Goal: Navigation & Orientation: Find specific page/section

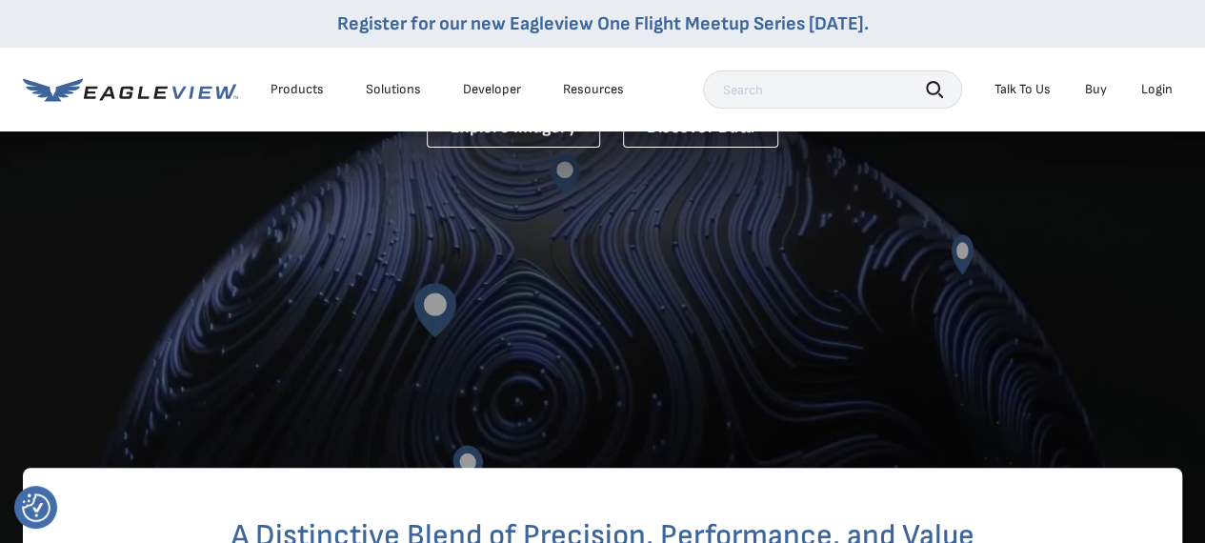
click at [1166, 84] on div "Login" at bounding box center [1156, 89] width 31 height 17
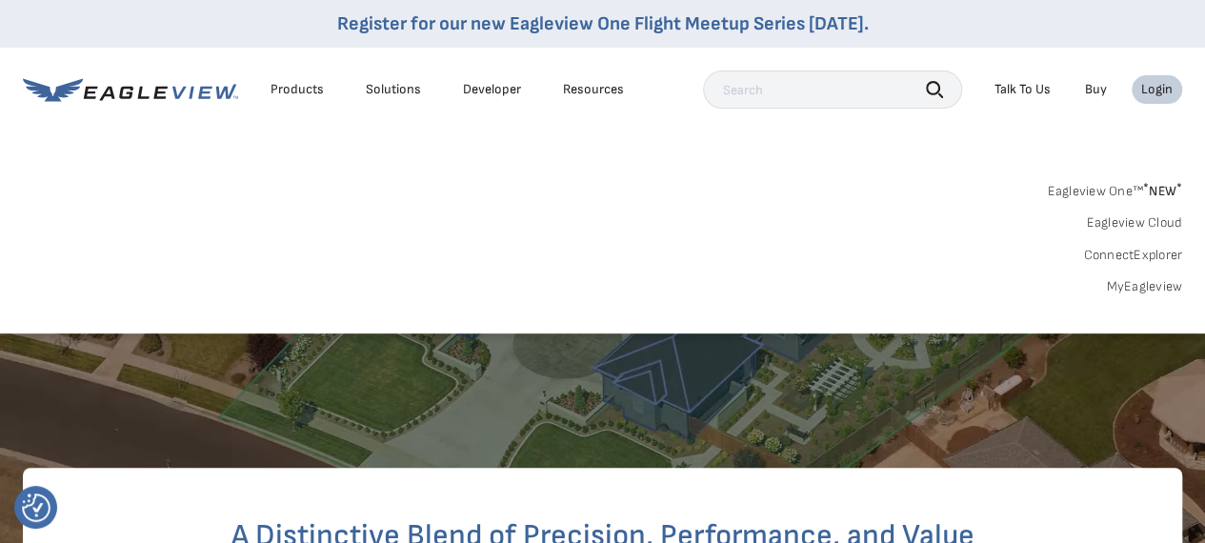
click at [1160, 283] on link "MyEagleview" at bounding box center [1144, 286] width 76 height 17
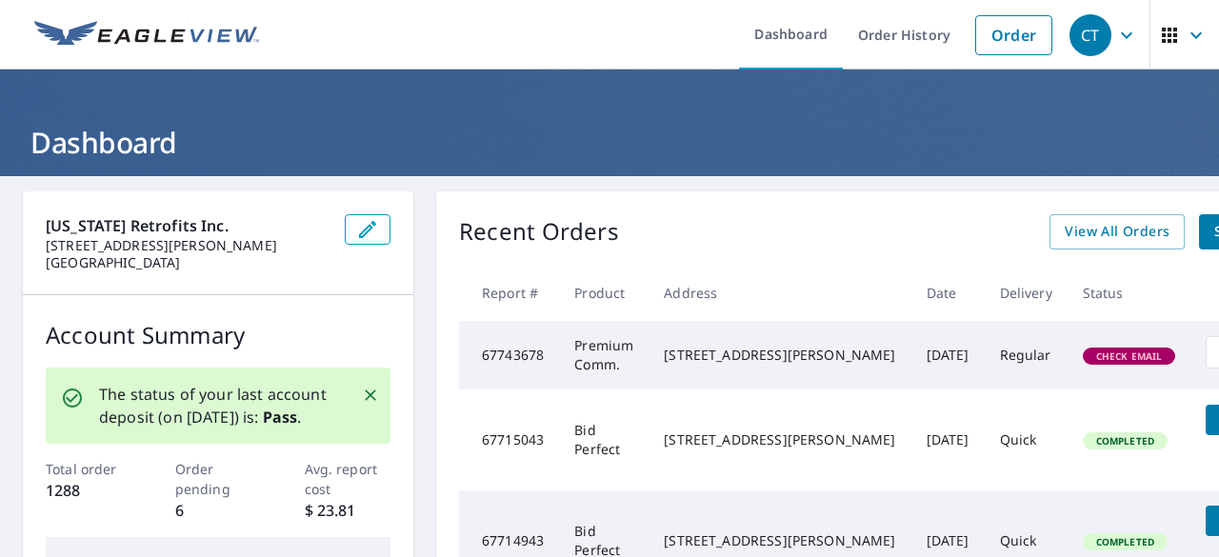
scroll to position [0, 70]
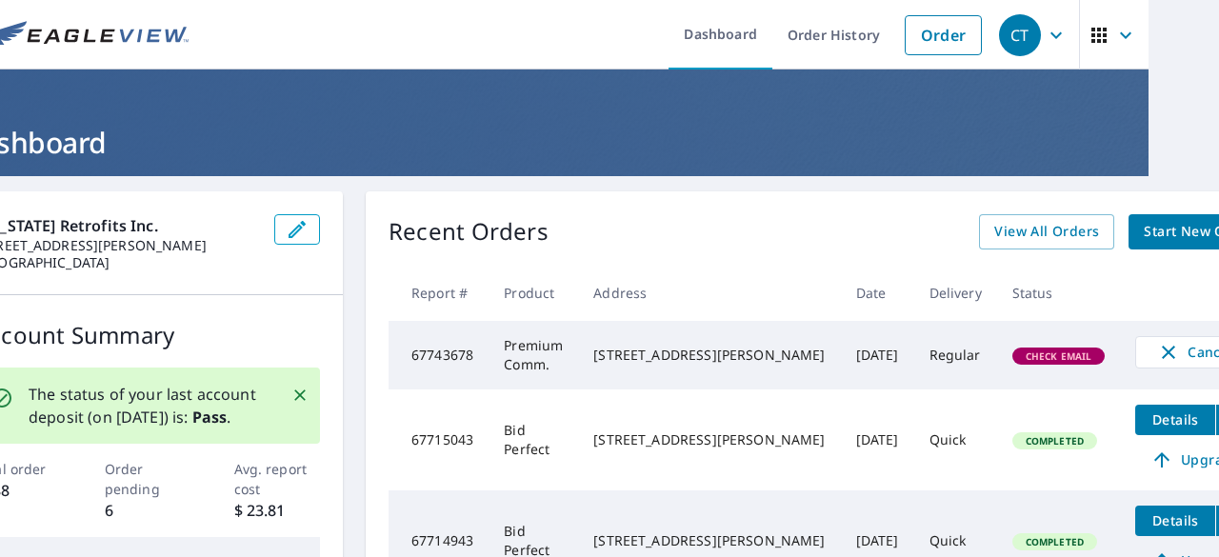
click at [1014, 363] on span "Check Email" at bounding box center [1059, 355] width 90 height 13
click at [697, 365] on div "[STREET_ADDRESS][PERSON_NAME]" at bounding box center [708, 355] width 231 height 19
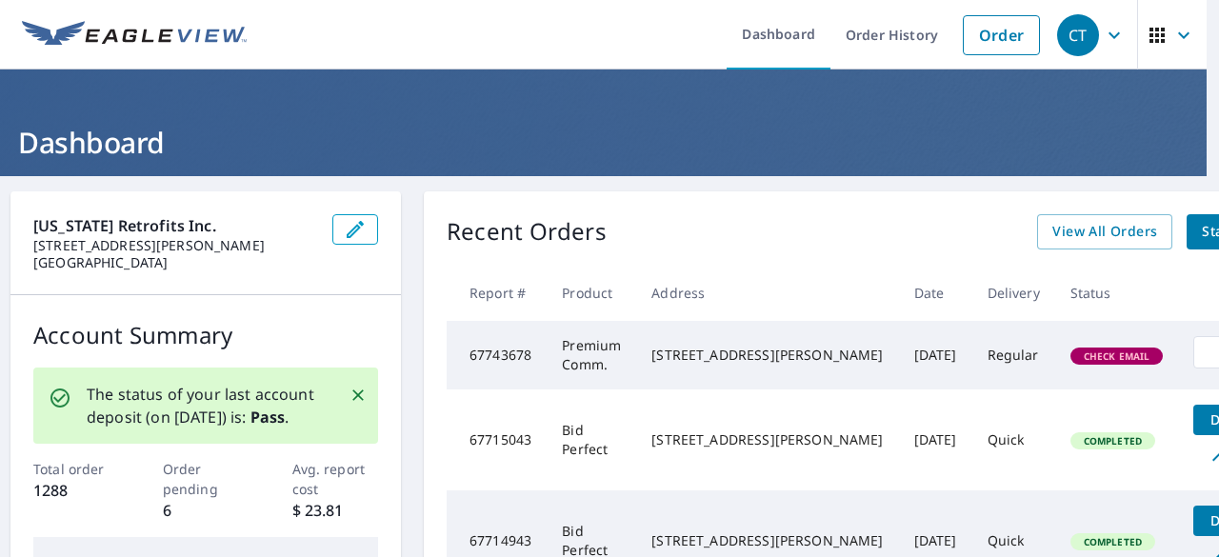
click at [1106, 33] on icon "button" at bounding box center [1114, 35] width 23 height 23
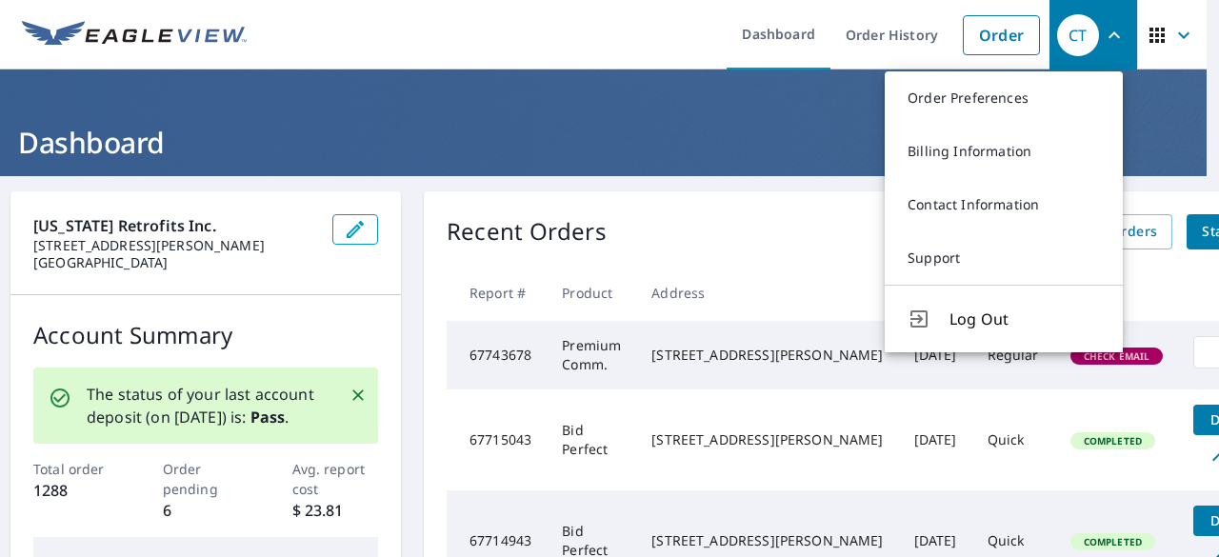
click at [1154, 35] on span "button" at bounding box center [1171, 35] width 53 height 46
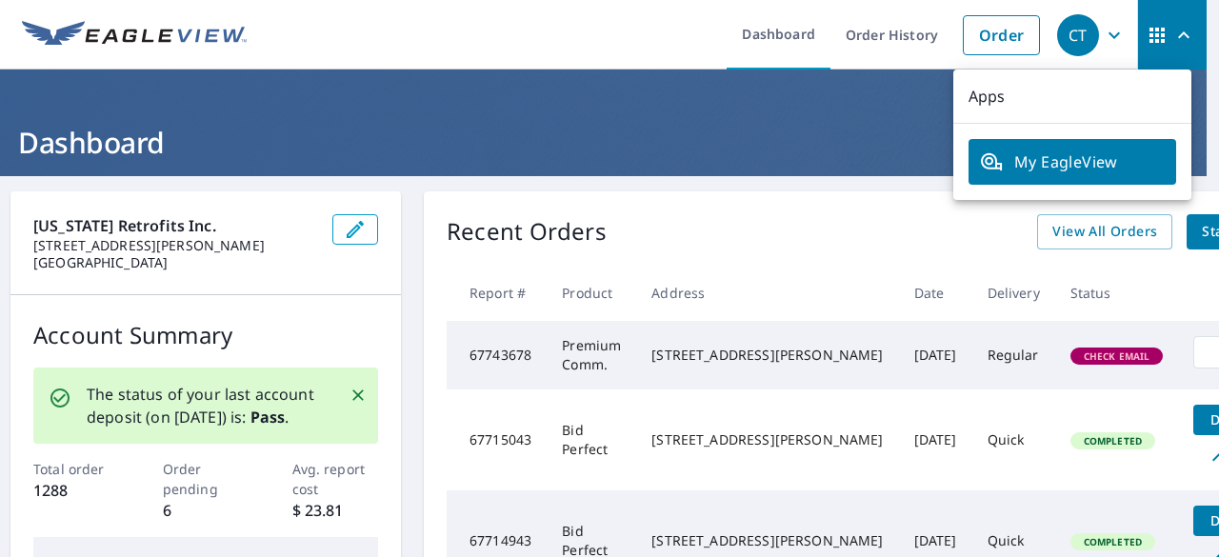
click at [1154, 35] on span "button" at bounding box center [1171, 35] width 53 height 46
